Goal: Transaction & Acquisition: Obtain resource

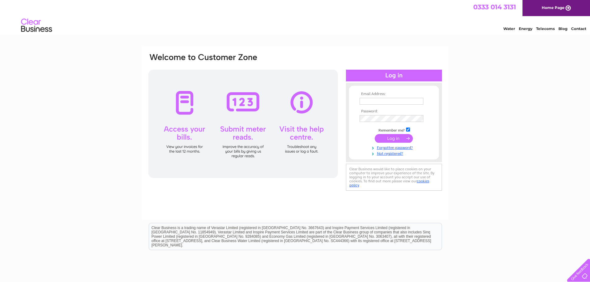
type input "ross.jubin@egmproperty.co.uk"
click at [400, 140] on input "submit" at bounding box center [394, 138] width 38 height 9
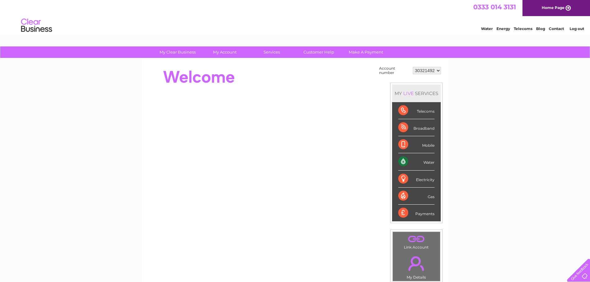
click at [421, 69] on select "30321492 30324097" at bounding box center [427, 70] width 28 height 7
select select "30324097"
click at [413, 67] on select "30321492 30324097" at bounding box center [427, 70] width 28 height 7
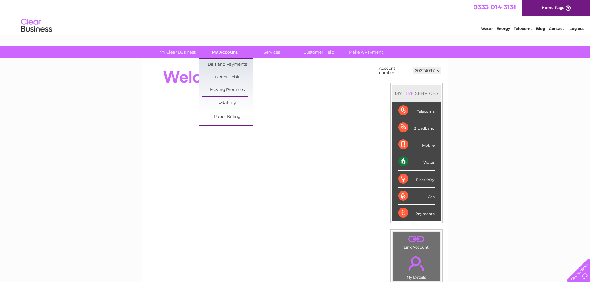
click at [214, 50] on link "My Account" at bounding box center [224, 51] width 51 height 11
click at [224, 59] on link "Bills and Payments" at bounding box center [227, 65] width 51 height 12
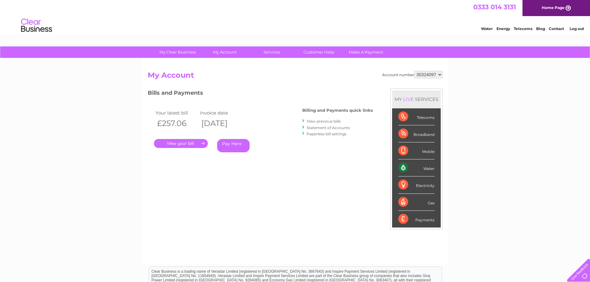
click at [188, 143] on link "." at bounding box center [181, 143] width 54 height 9
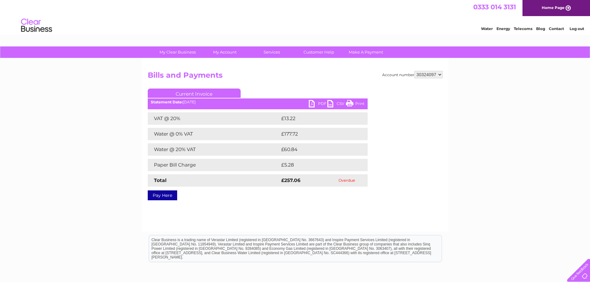
click at [309, 101] on link "PDF" at bounding box center [318, 104] width 19 height 9
